Goal: Task Accomplishment & Management: Complete application form

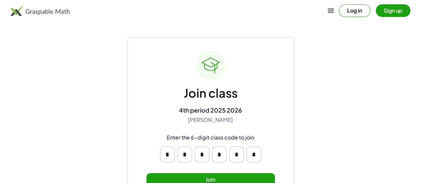
scroll to position [28, 0]
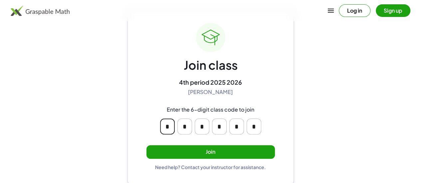
click at [167, 125] on input "*" at bounding box center [167, 127] width 15 height 16
click at [168, 125] on input "*" at bounding box center [167, 127] width 15 height 16
type input "*"
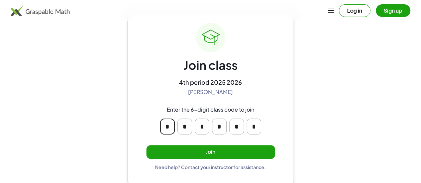
type input "*"
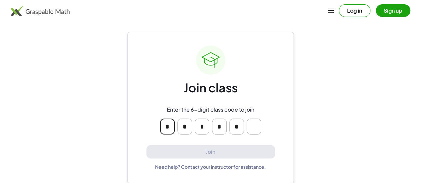
type input "*"
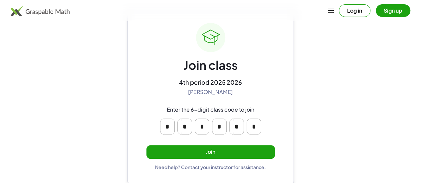
scroll to position [25, 0]
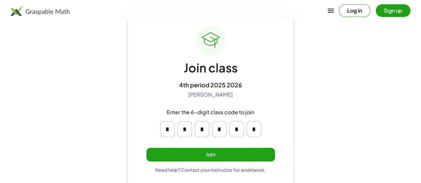
click at [208, 157] on button "Join" at bounding box center [210, 155] width 128 height 14
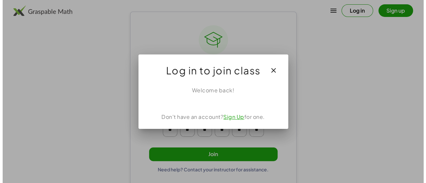
scroll to position [0, 0]
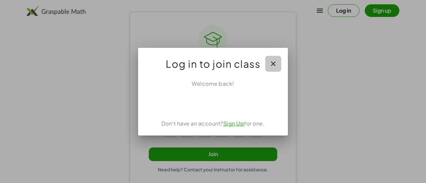
click at [270, 67] on icon "button" at bounding box center [273, 64] width 8 height 8
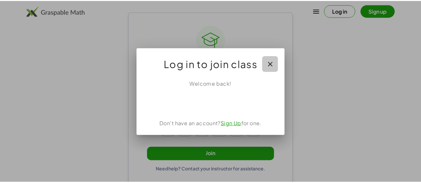
scroll to position [25, 0]
